Goal: Task Accomplishment & Management: Use online tool/utility

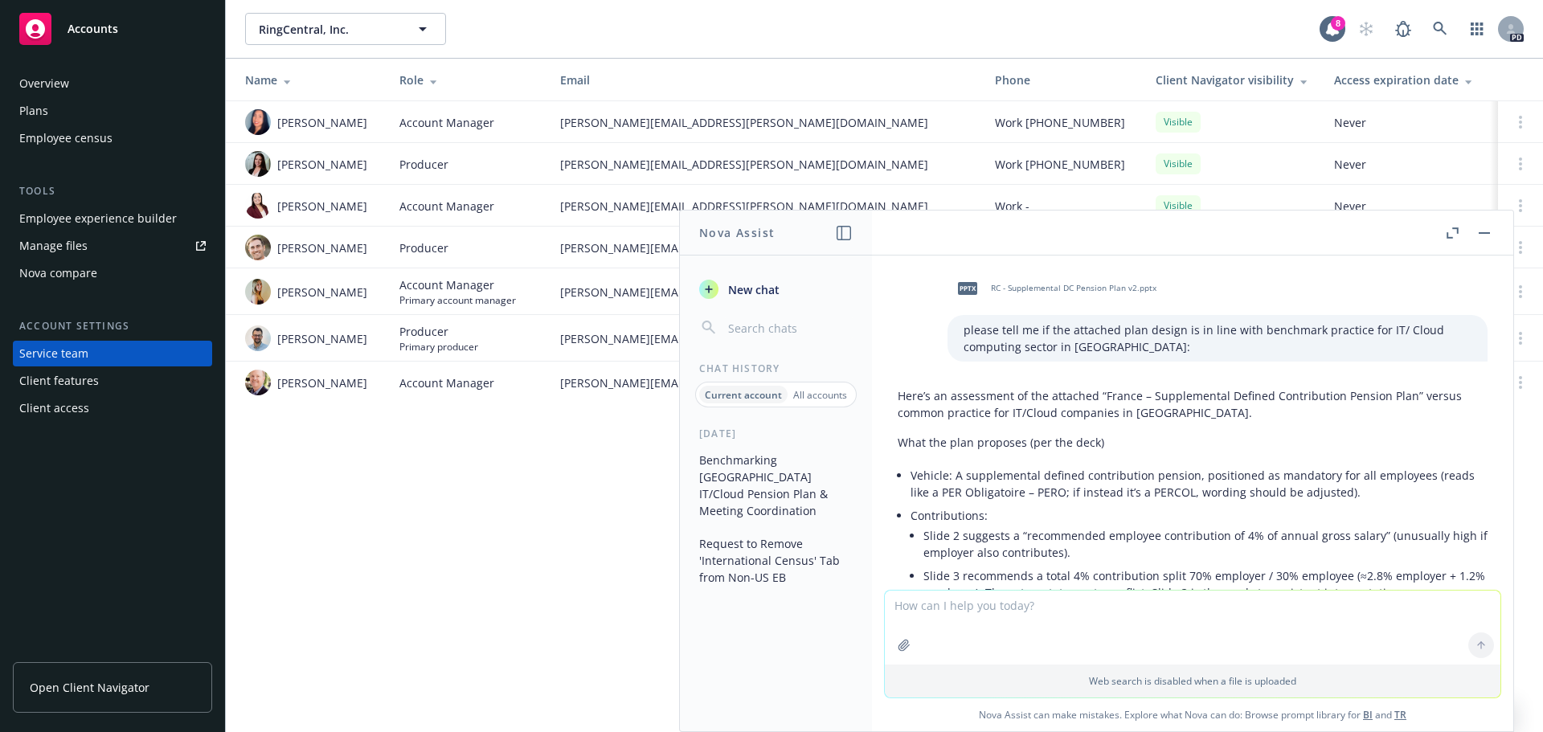
scroll to position [2812, 0]
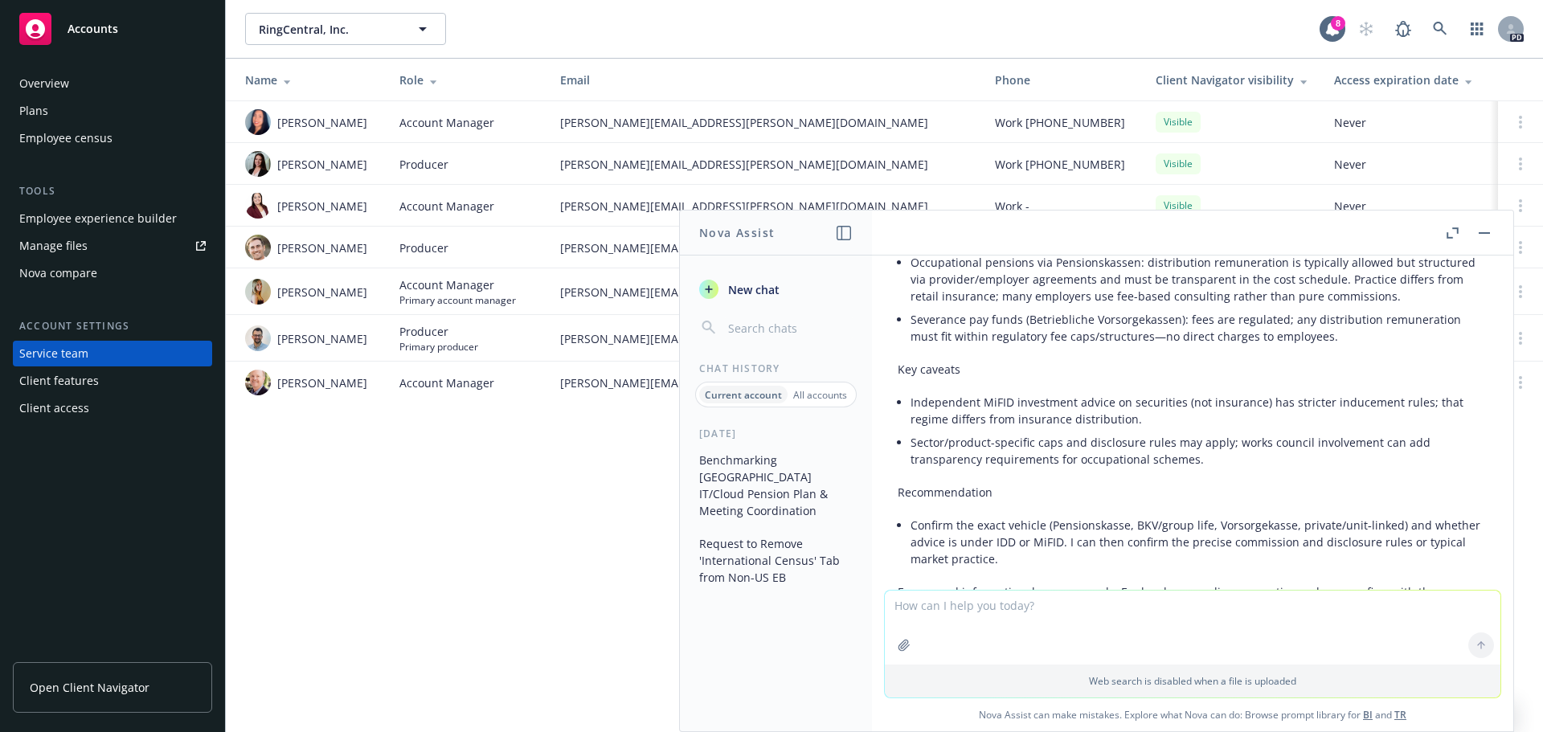
click at [1018, 622] on textarea at bounding box center [1193, 628] width 616 height 74
paste textarea "Hope you had a nice weekend. I’m touching base regarding your request for inter…"
type textarea "make more concise: Hope you had a nice weekend. I’m touching base regarding you…"
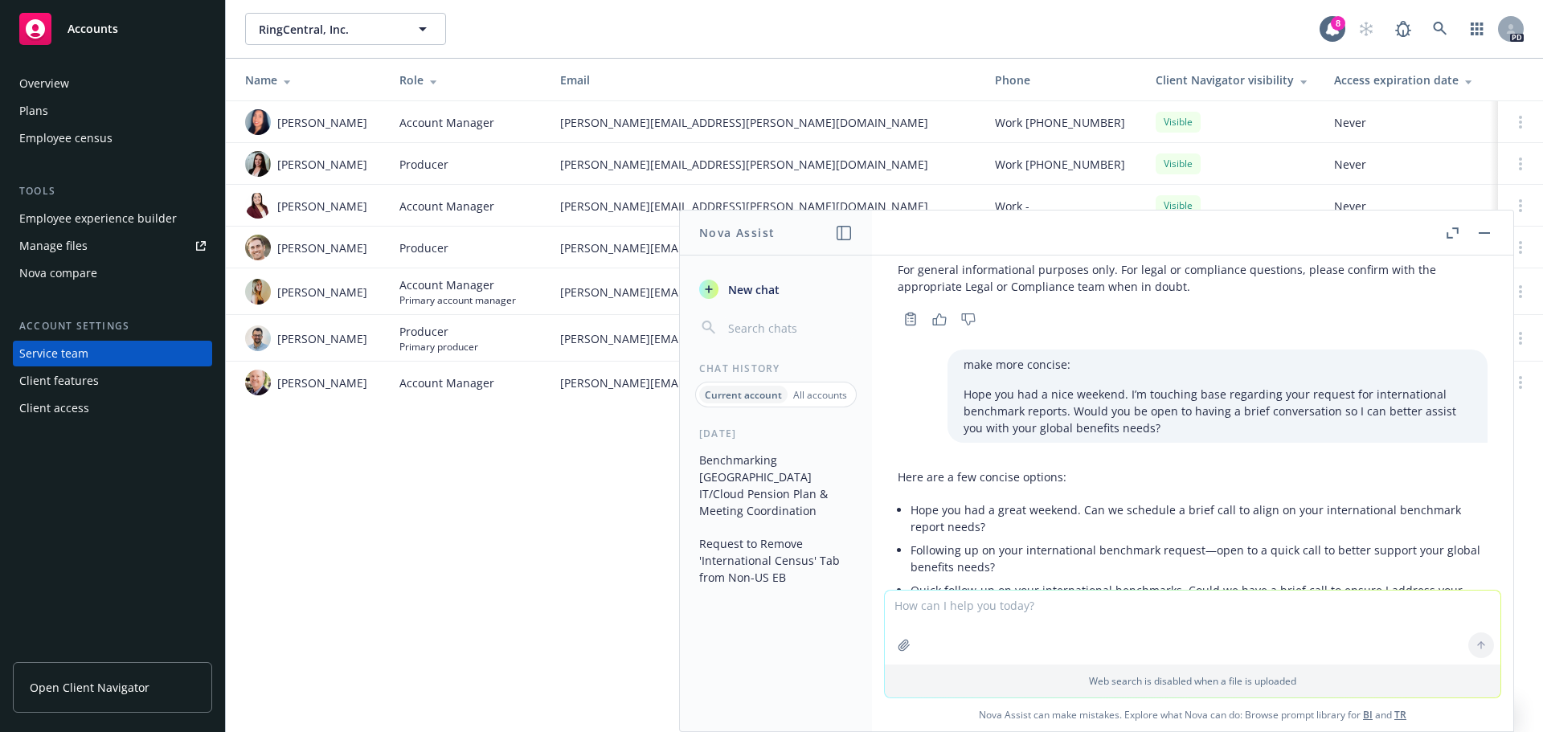
scroll to position [3136, 0]
